Goal: Information Seeking & Learning: Find specific fact

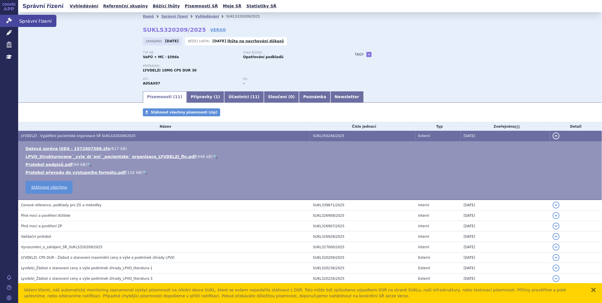
click at [11, 19] on icon at bounding box center [9, 21] width 6 height 6
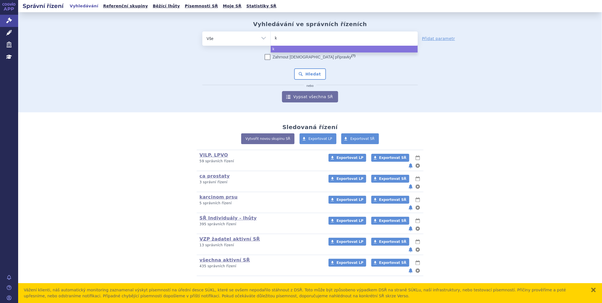
type input "ke"
type input "key"
type input "keyt"
type input "keytr"
type input "keytru"
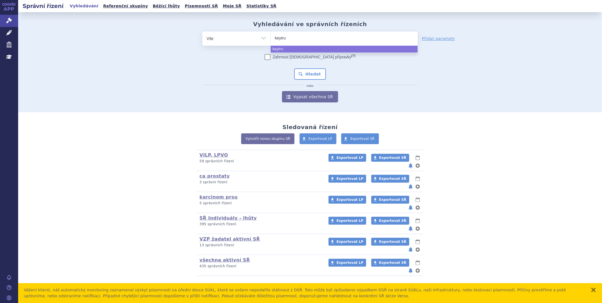
type input "keytrud"
type input "keytruda"
select select "keytruda"
click at [314, 72] on button "Hledat" at bounding box center [310, 73] width 32 height 11
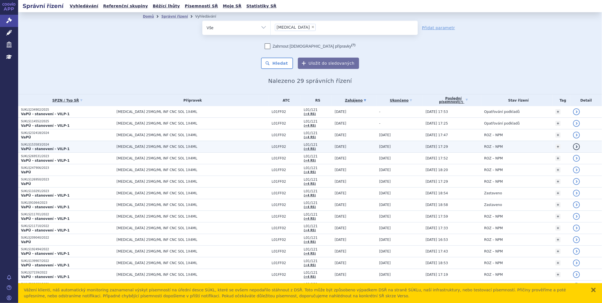
click at [125, 148] on span "KEYTRUDA 25MG/ML INF CNC SOL 1X4ML" at bounding box center [188, 147] width 142 height 4
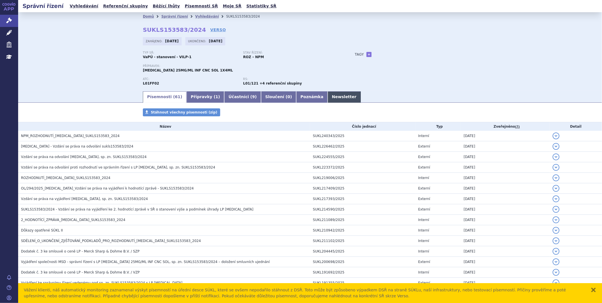
click at [328, 96] on link "Newsletter" at bounding box center [344, 96] width 33 height 11
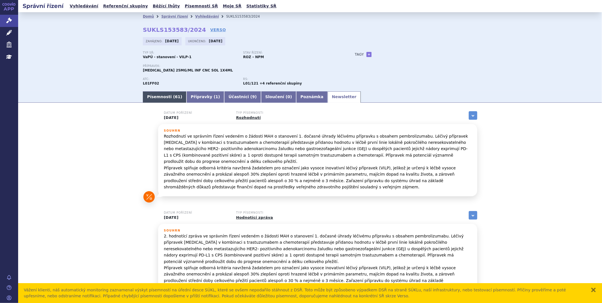
click at [143, 97] on link "Písemnosti ( 61 )" at bounding box center [165, 96] width 44 height 11
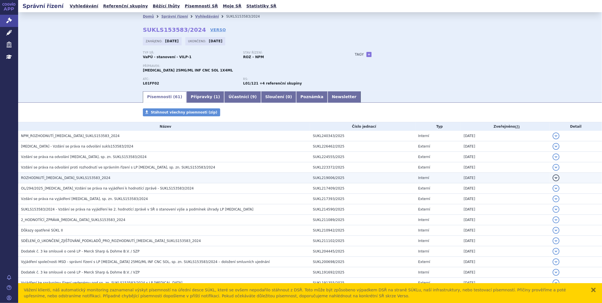
click at [53, 179] on span "ROZHODNUTÍ_KEYTRUDA_SUKLS153583_2024" at bounding box center [66, 178] width 90 height 4
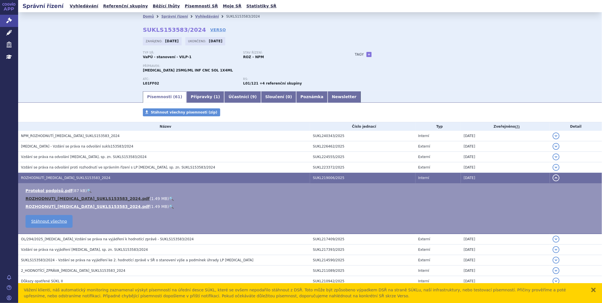
click at [57, 197] on link "ROZHODNUTI_KEYTRUDA_SUKLS153583_2024.pdf" at bounding box center [88, 198] width 124 height 5
